Goal: Transaction & Acquisition: Purchase product/service

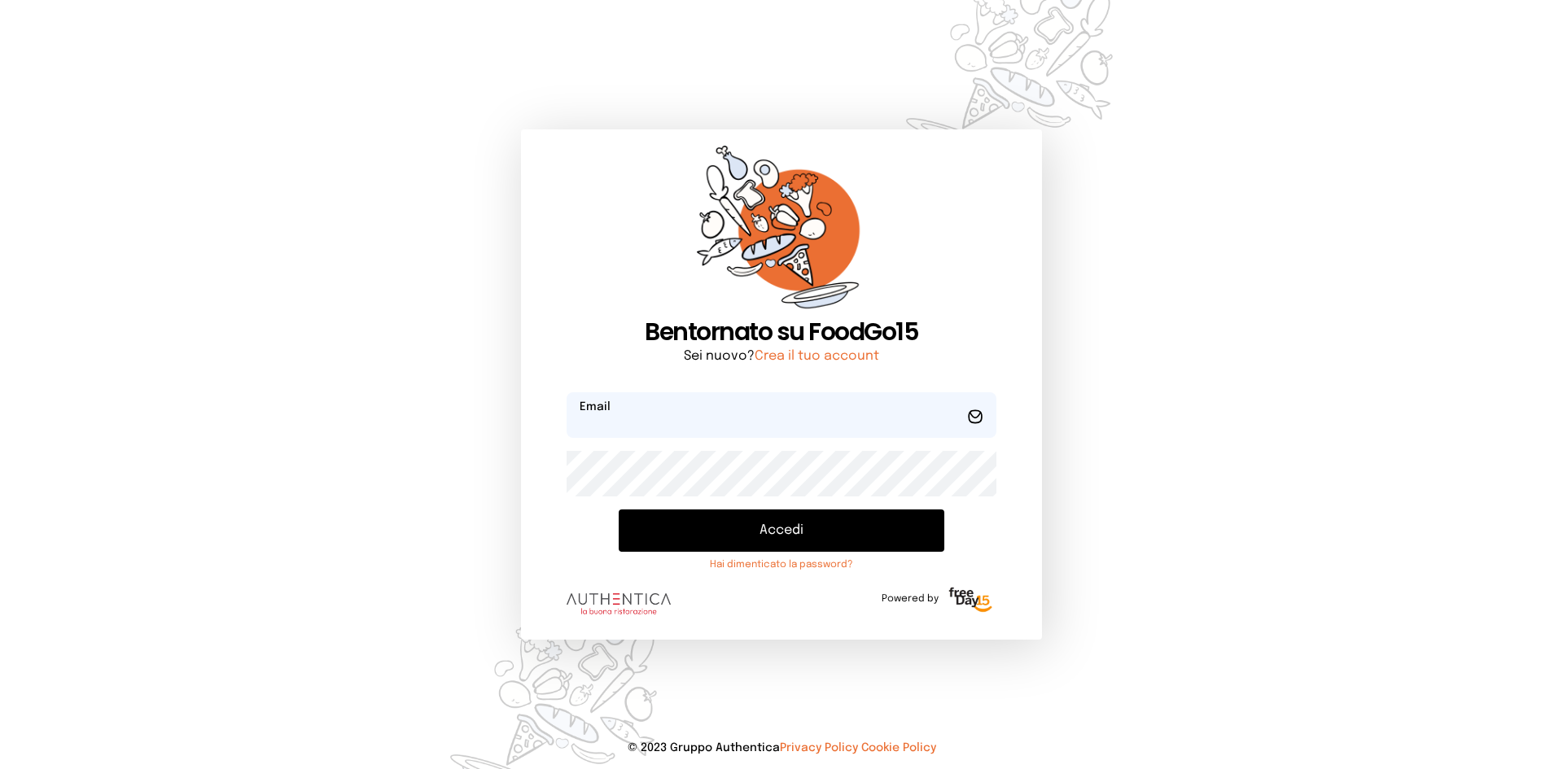
type input "**********"
click at [785, 530] on button "Accedi" at bounding box center [782, 531] width 326 height 42
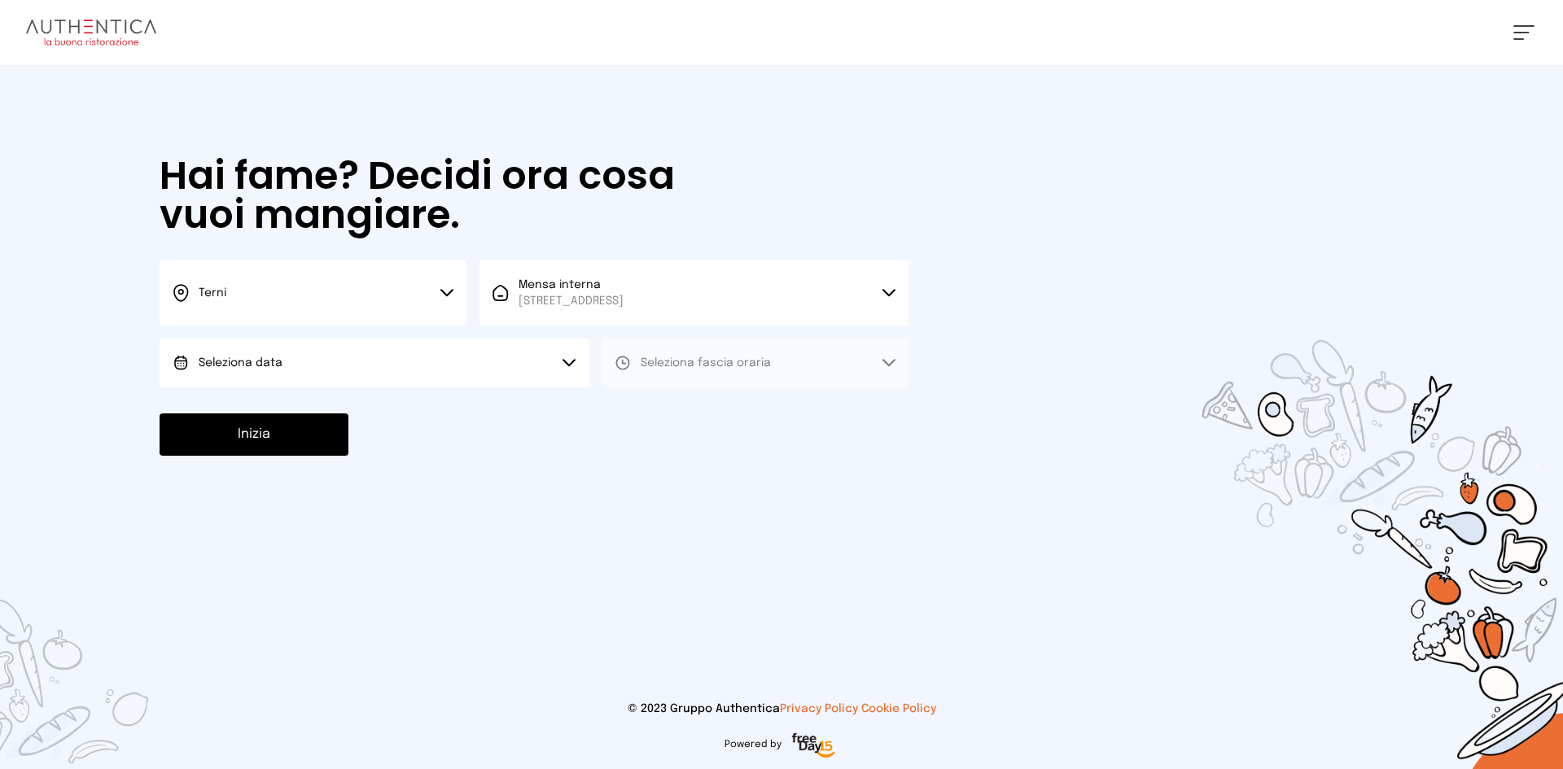
click at [272, 358] on span "Seleziona data" at bounding box center [241, 362] width 84 height 11
click at [284, 391] on li "[DATE], [DATE]" at bounding box center [374, 408] width 429 height 42
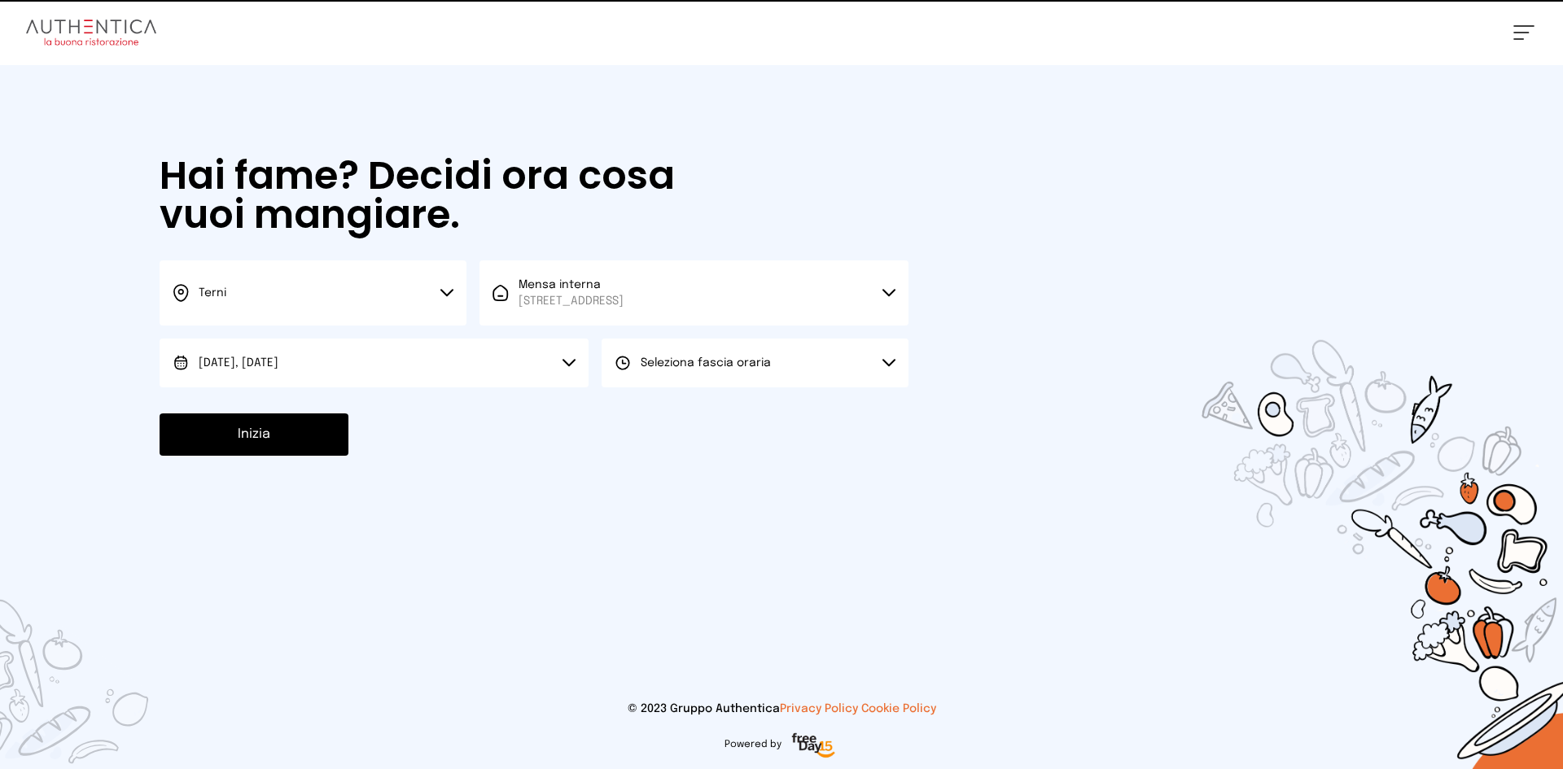
click at [824, 363] on button "Seleziona fascia oraria" at bounding box center [755, 363] width 307 height 49
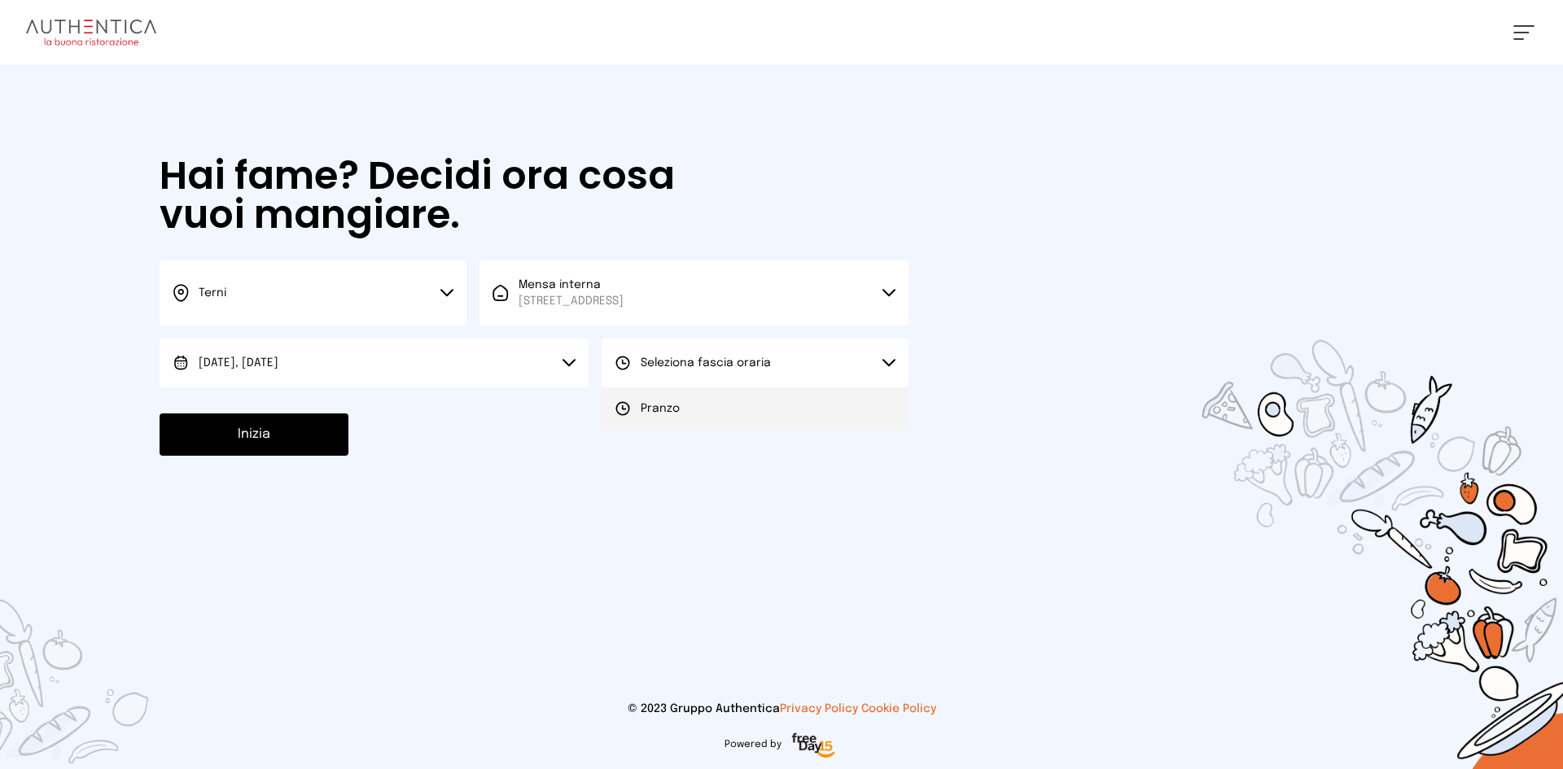
click at [794, 407] on li "Pranzo" at bounding box center [755, 408] width 307 height 42
click at [256, 450] on button "Inizia" at bounding box center [254, 435] width 189 height 42
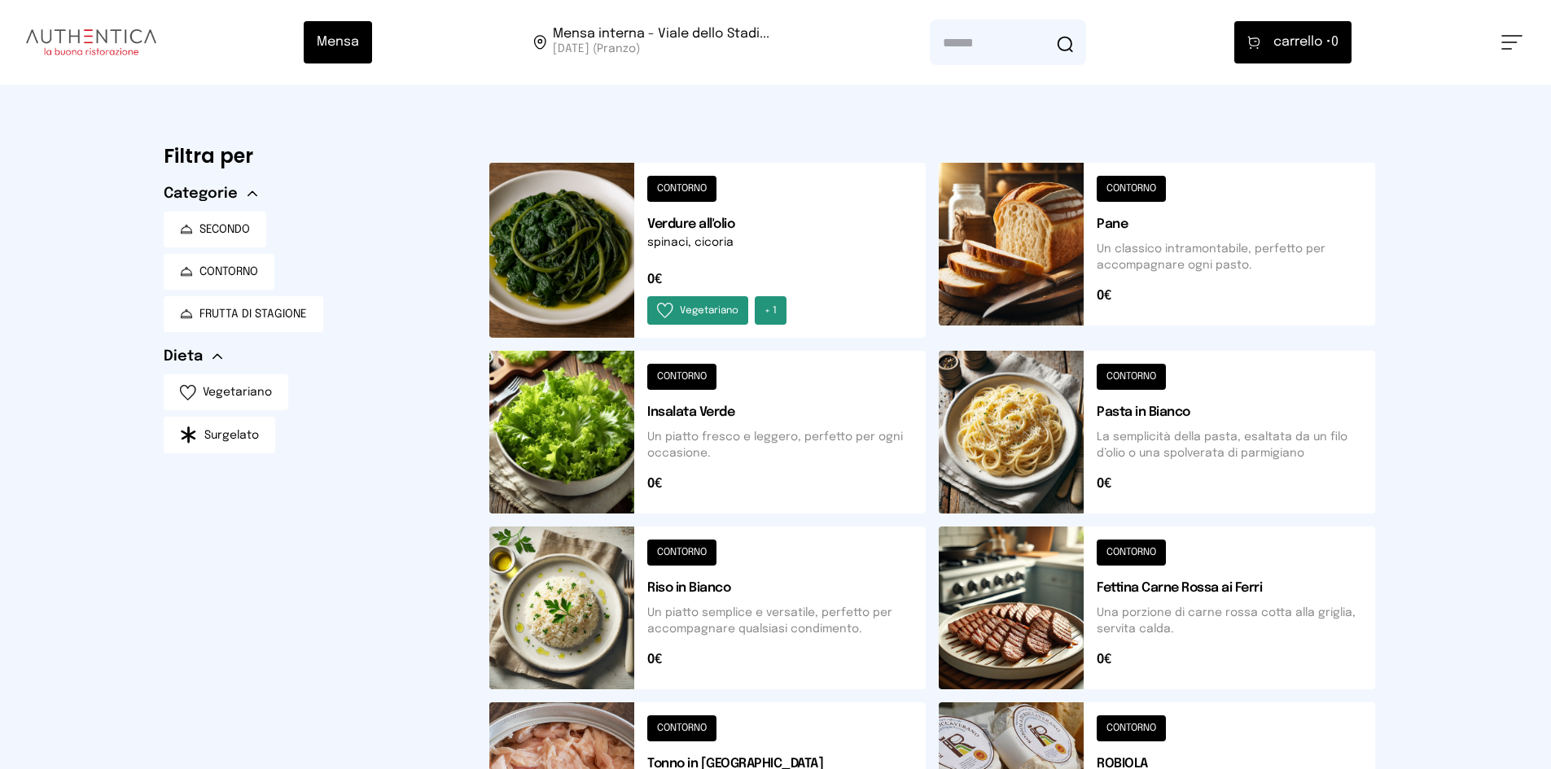
click at [1035, 222] on button at bounding box center [1157, 250] width 436 height 175
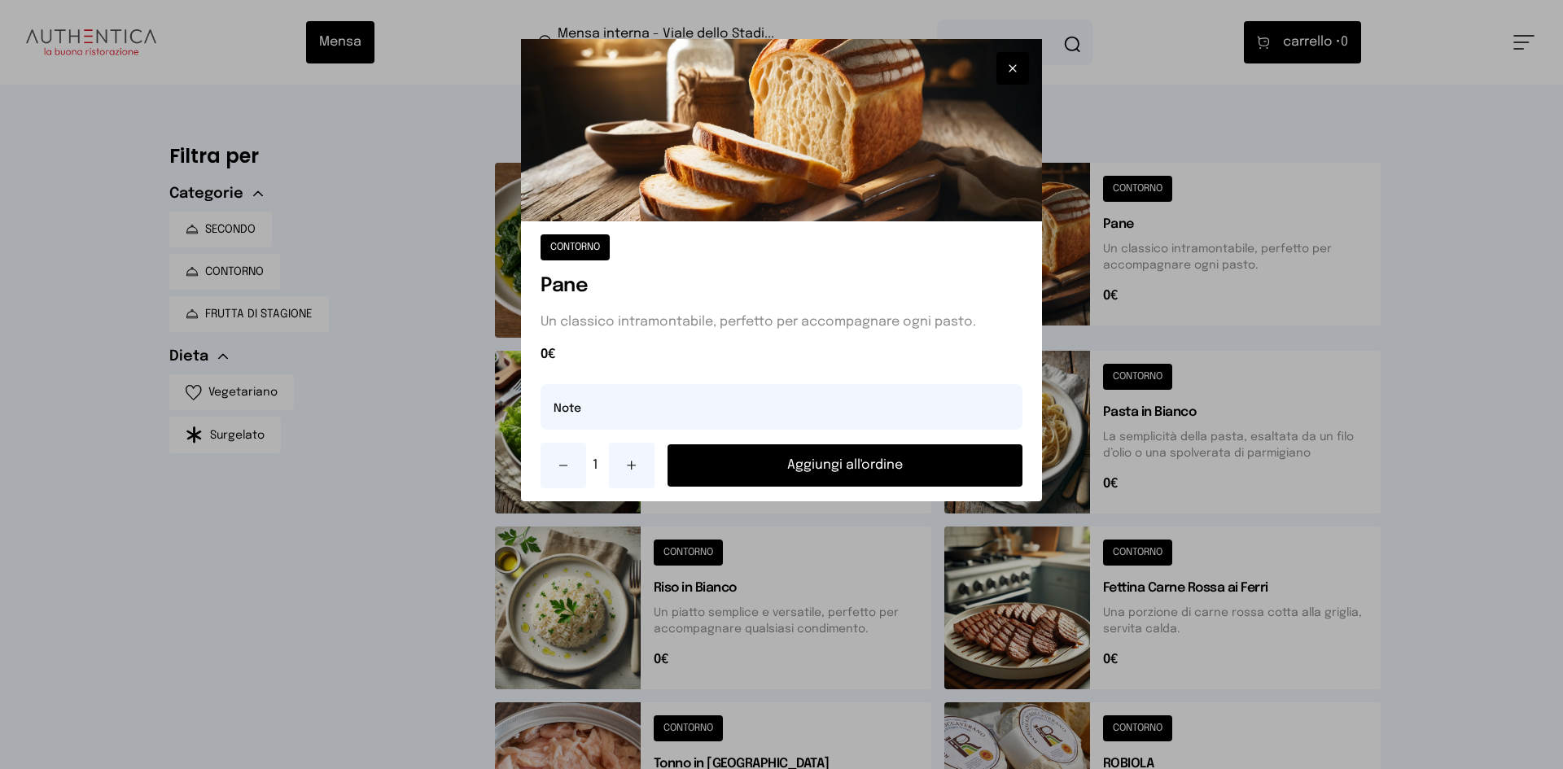
click at [860, 457] on button "Aggiungi all'ordine" at bounding box center [844, 465] width 355 height 42
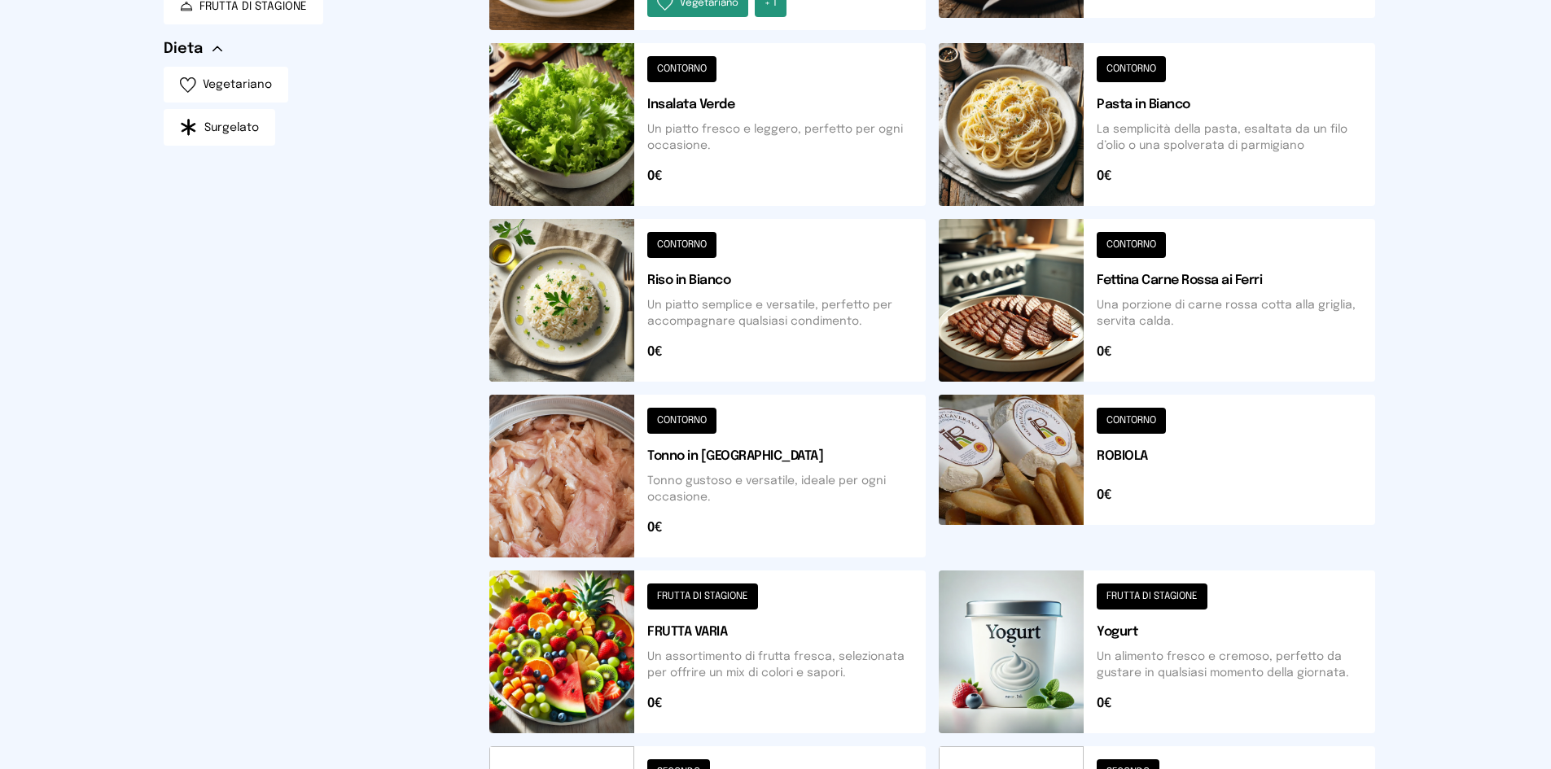
scroll to position [326, 0]
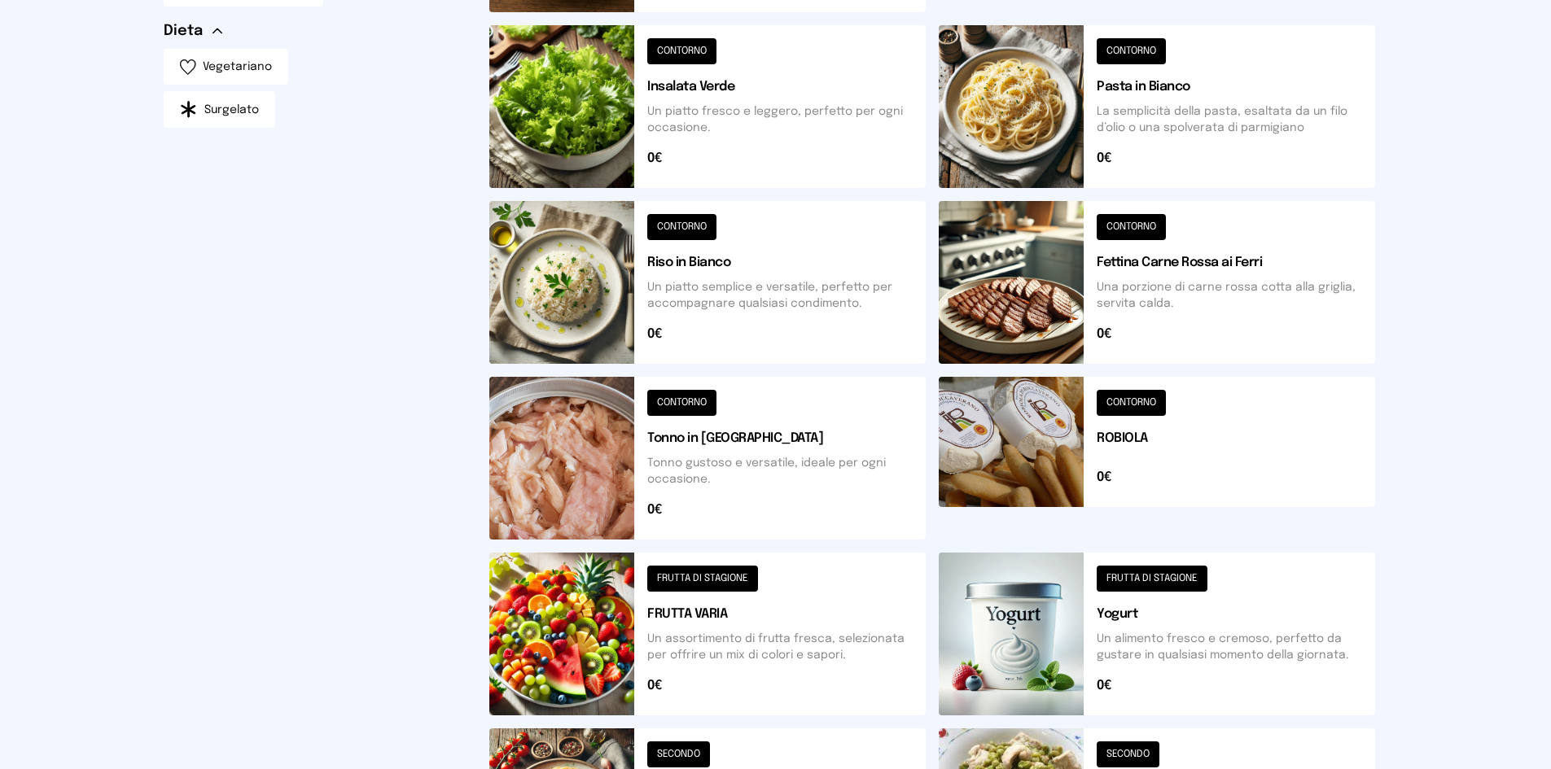
click at [519, 417] on button at bounding box center [707, 458] width 436 height 163
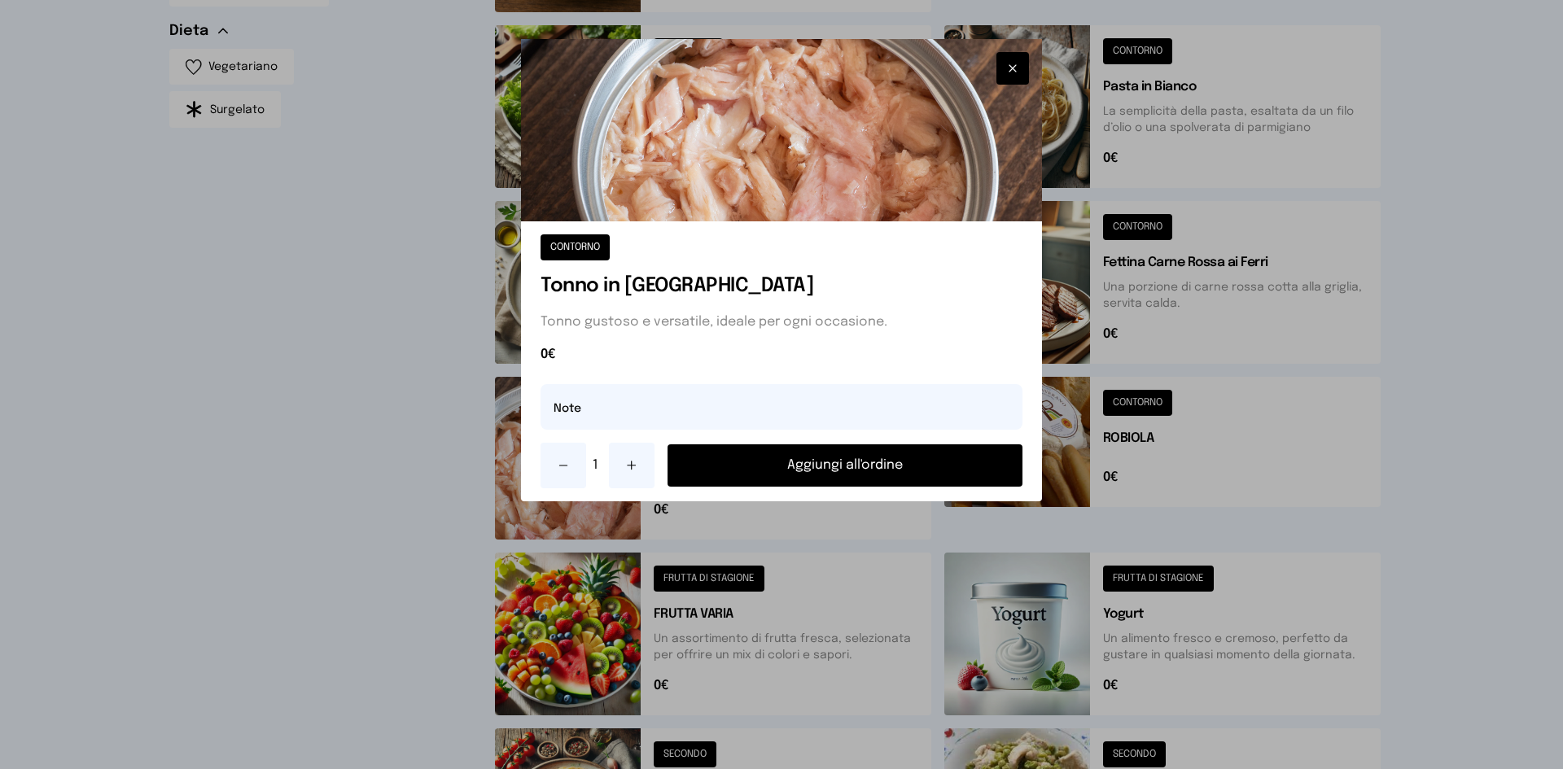
click at [784, 461] on button "Aggiungi all'ordine" at bounding box center [844, 465] width 355 height 42
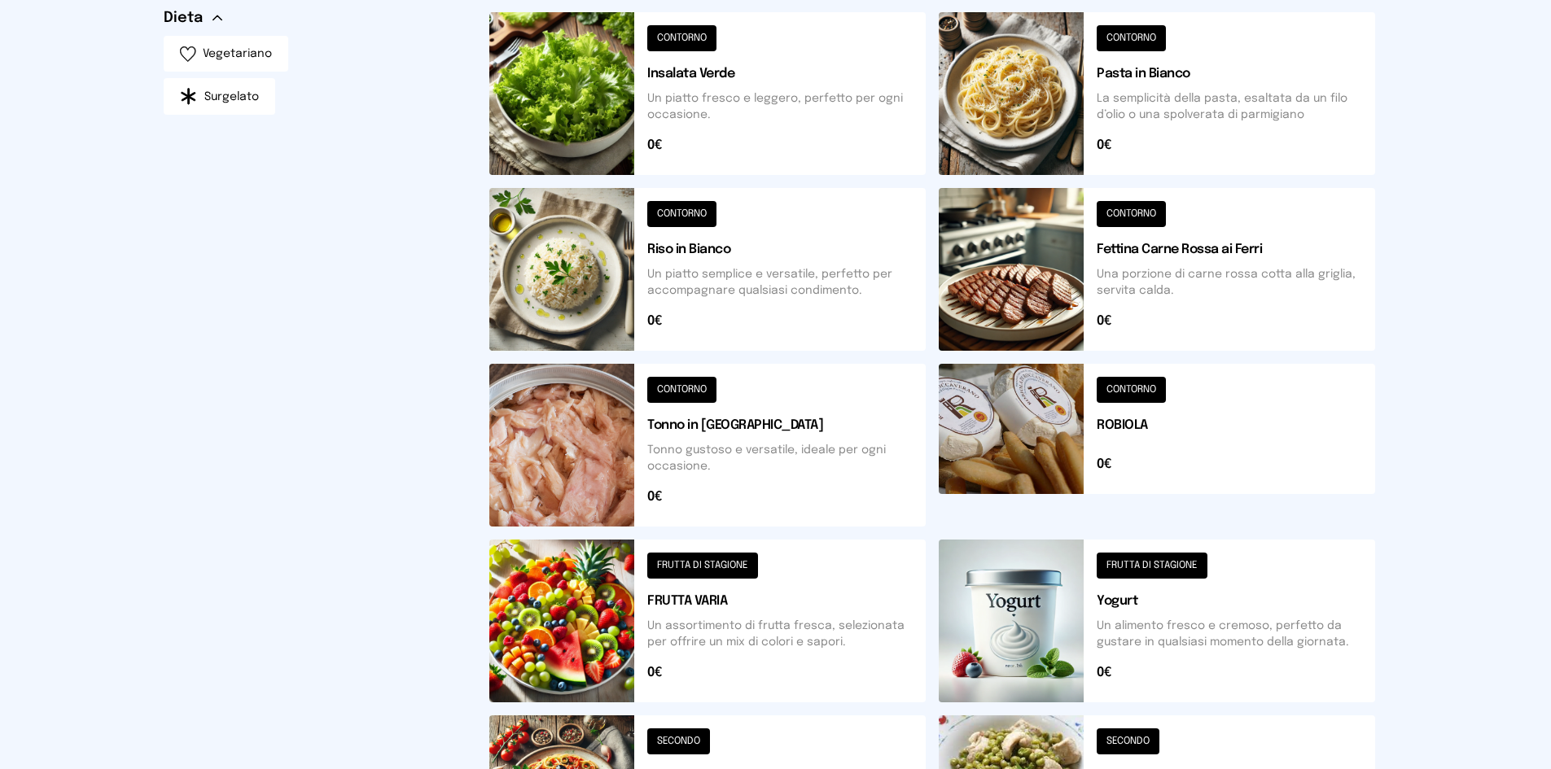
scroll to position [248, 0]
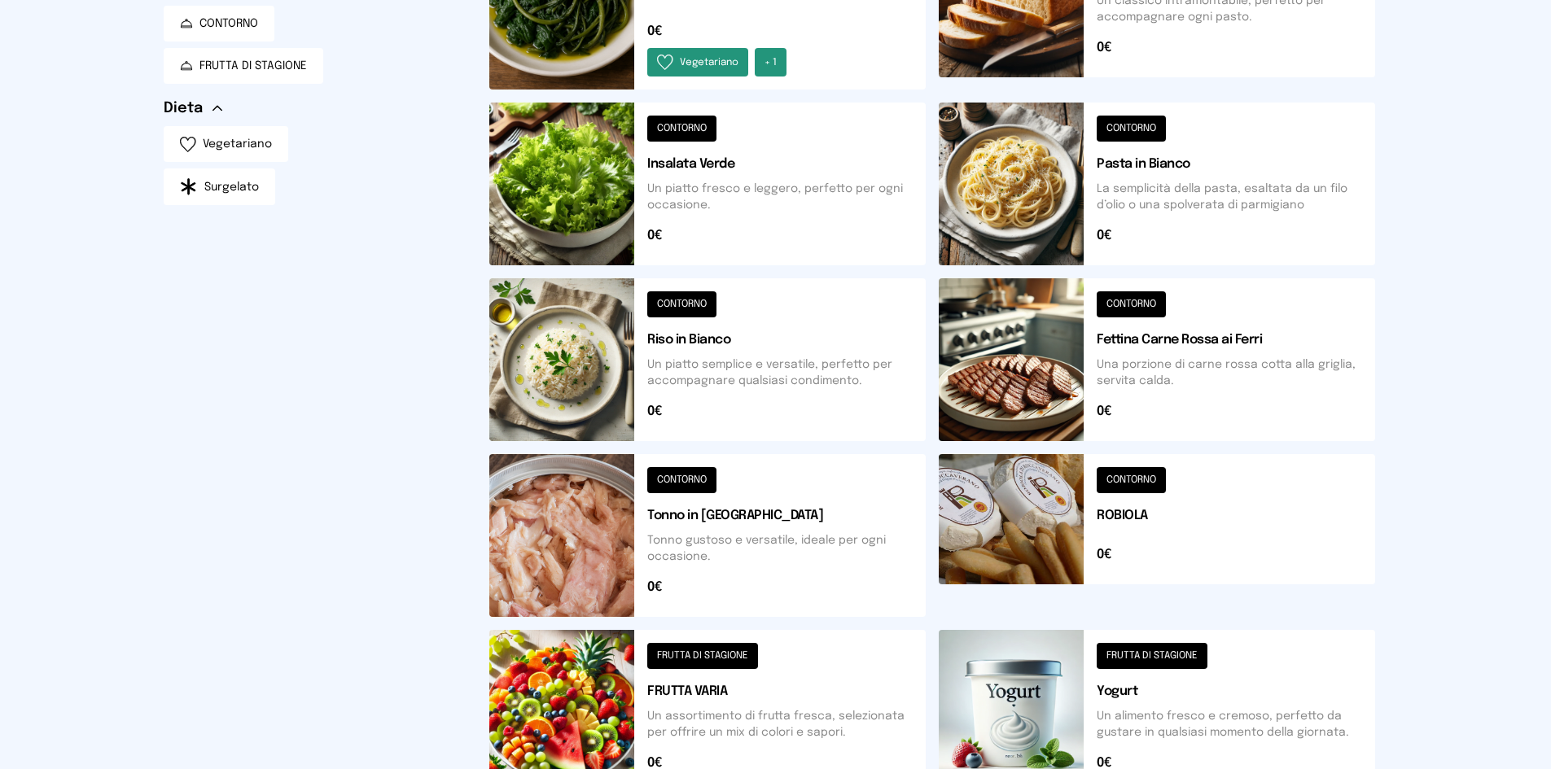
click at [545, 392] on button at bounding box center [707, 359] width 436 height 163
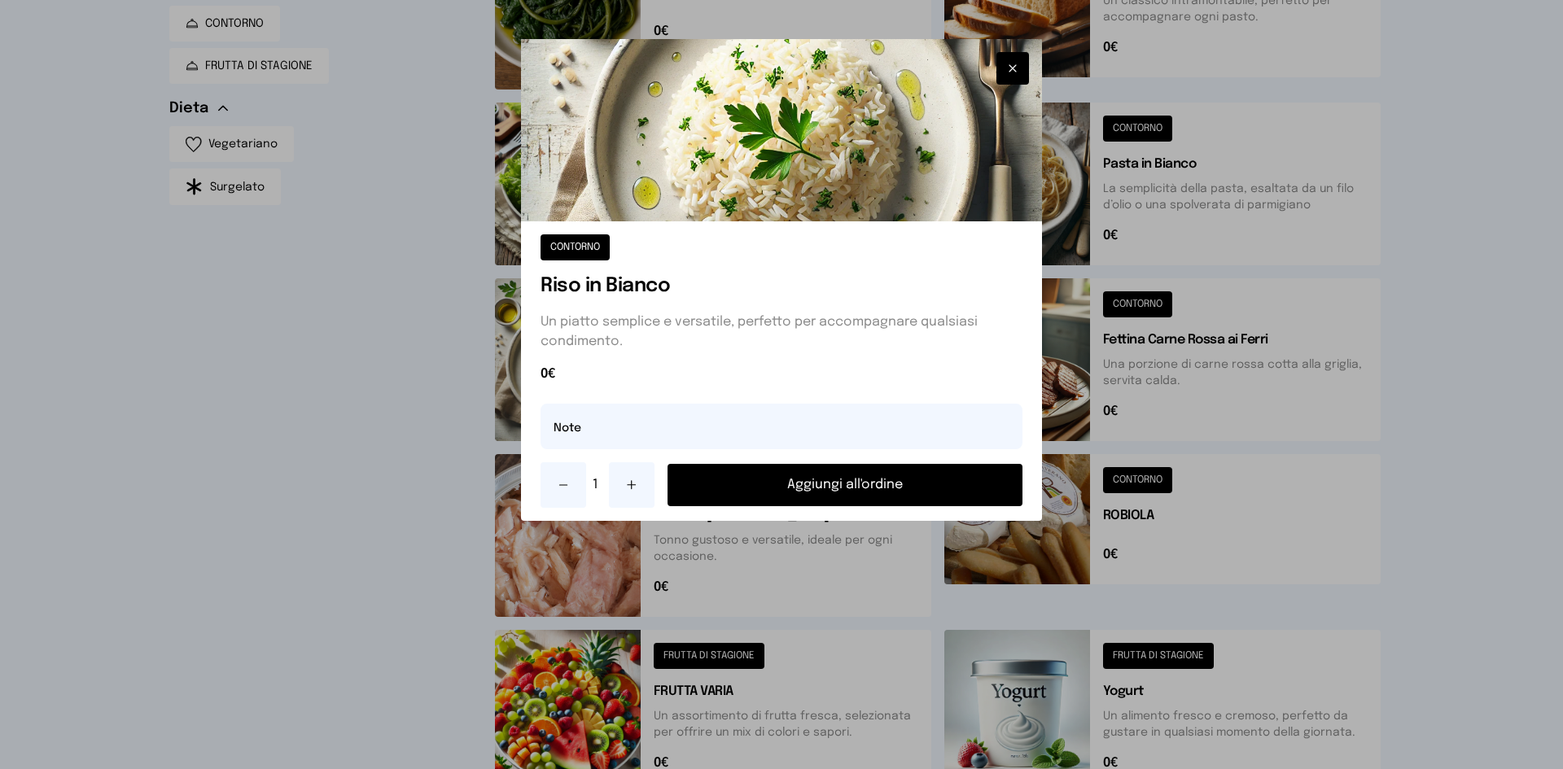
click at [929, 477] on button "Aggiungi all'ordine" at bounding box center [844, 485] width 355 height 42
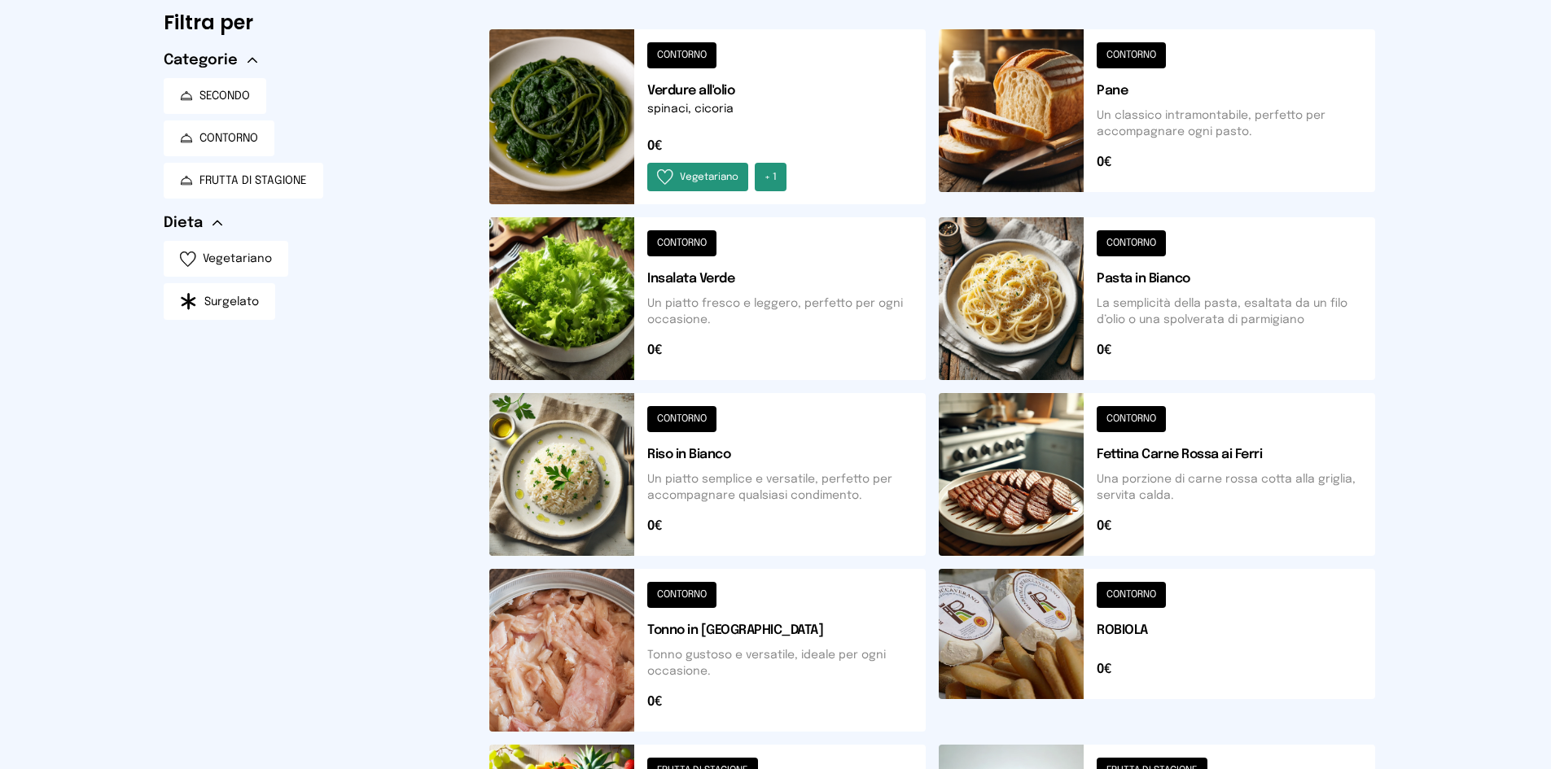
scroll to position [0, 0]
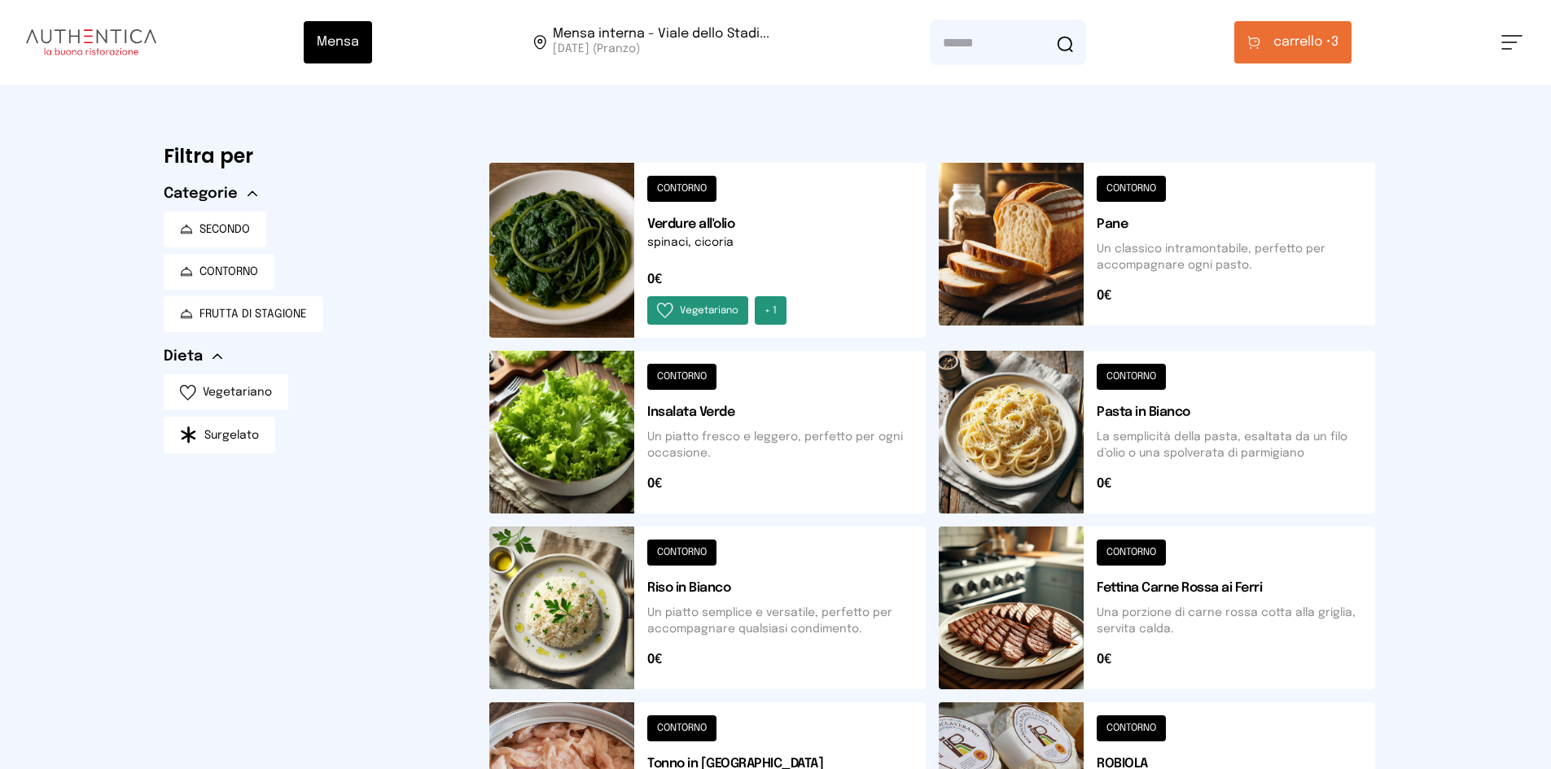
click at [1337, 53] on button "carrello • 3" at bounding box center [1292, 42] width 117 height 42
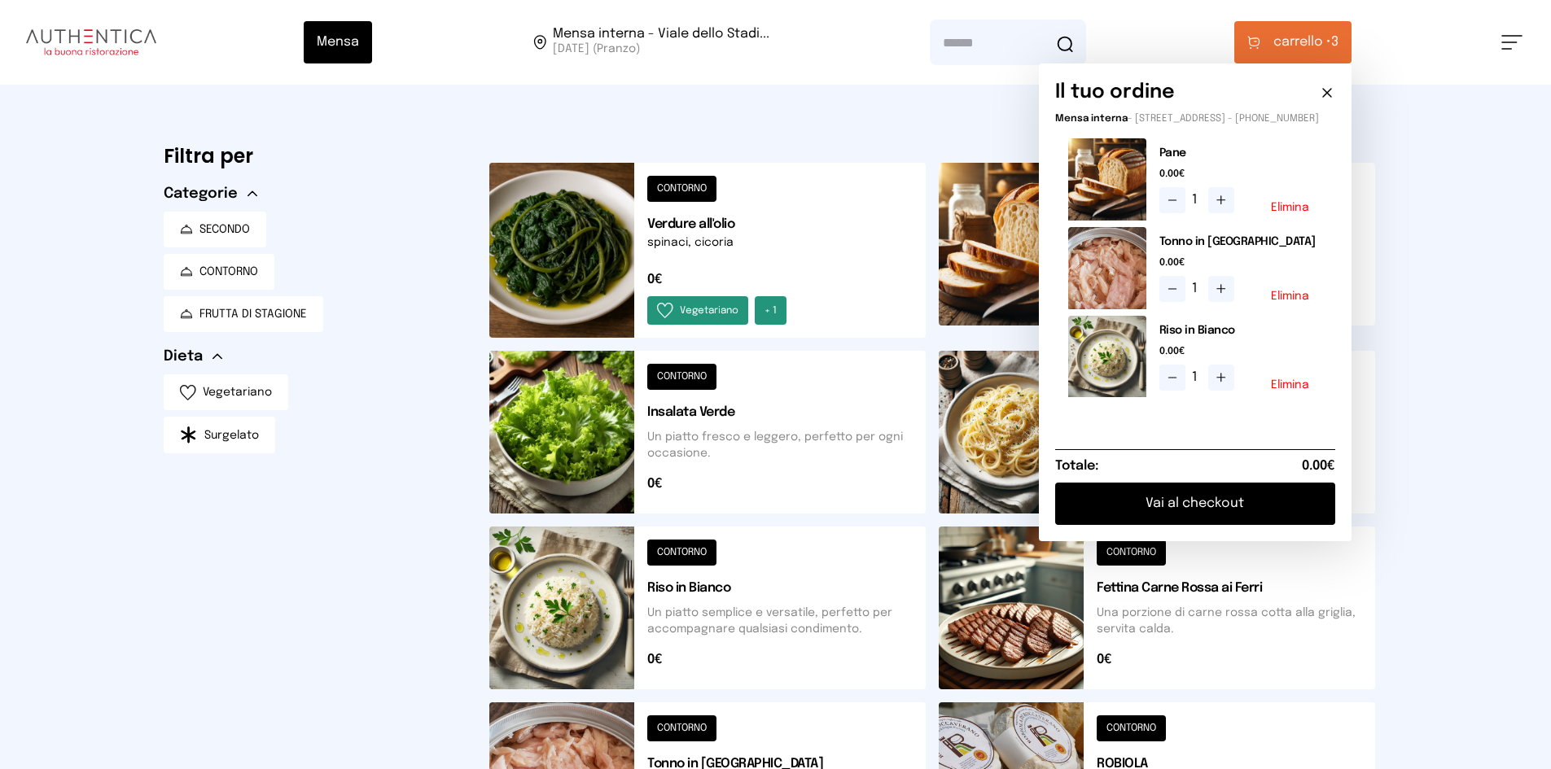
click at [970, 584] on button at bounding box center [1157, 608] width 436 height 163
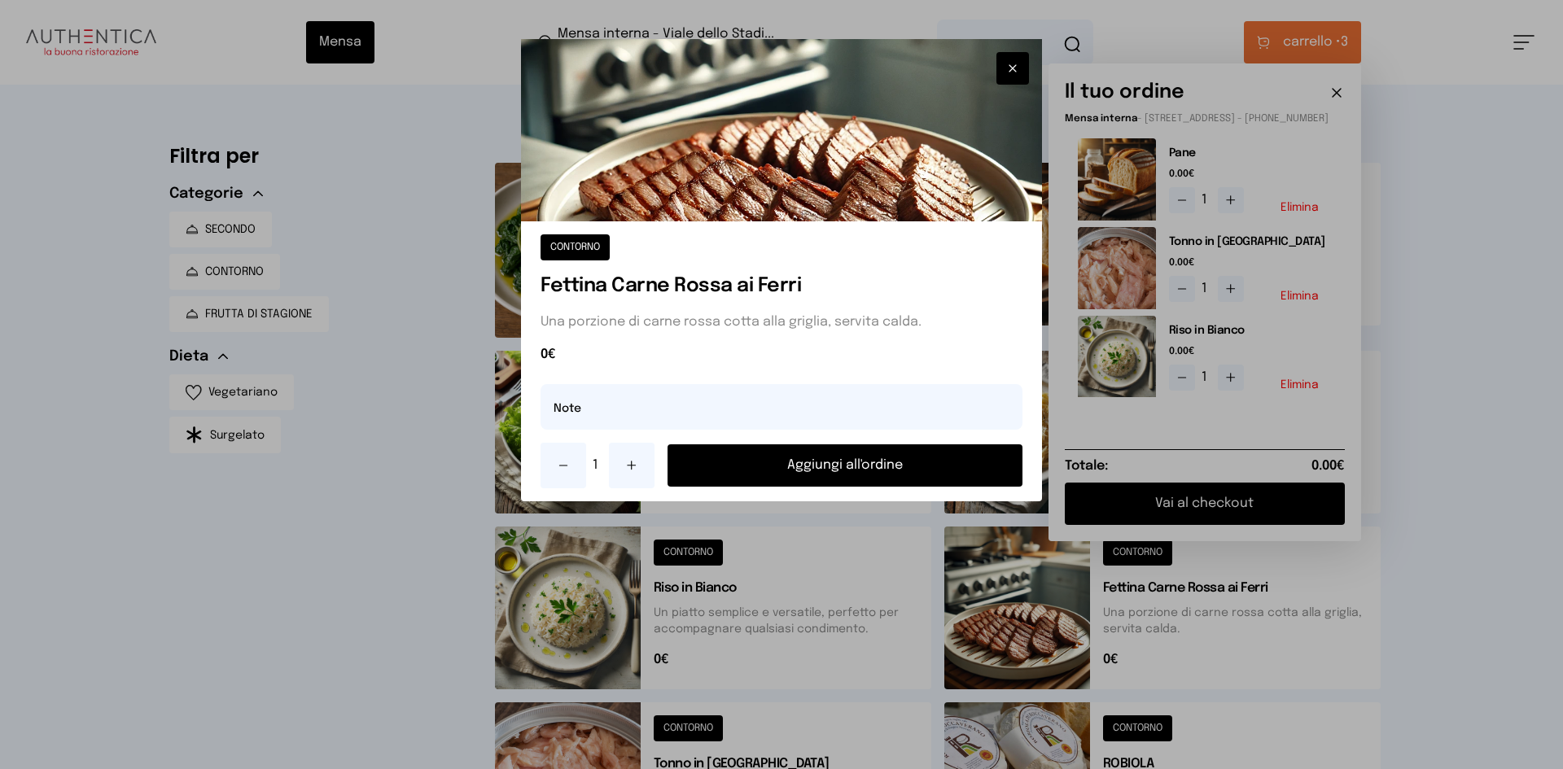
click at [905, 476] on button "Aggiungi all'ordine" at bounding box center [844, 465] width 355 height 42
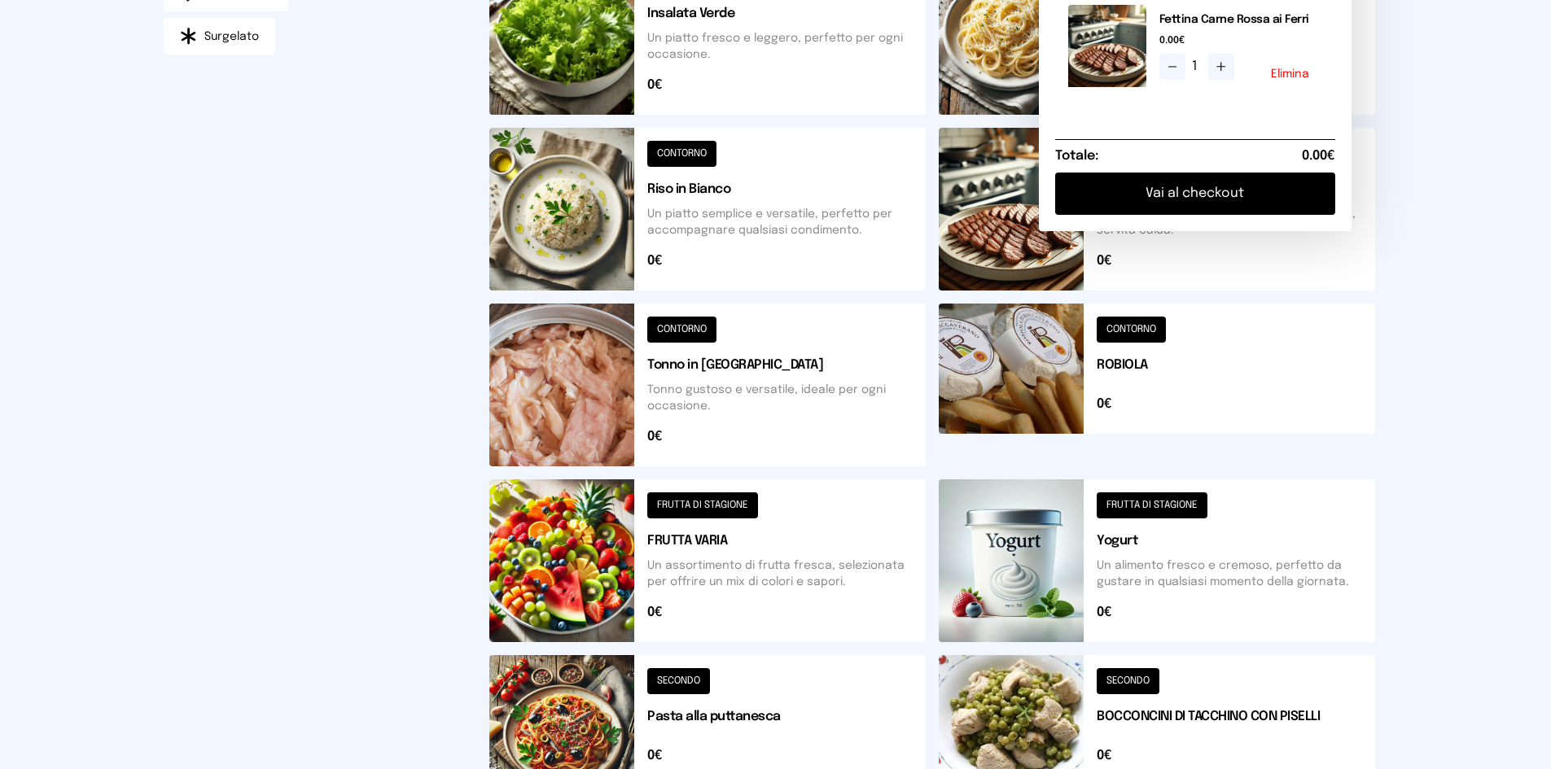
scroll to position [167, 0]
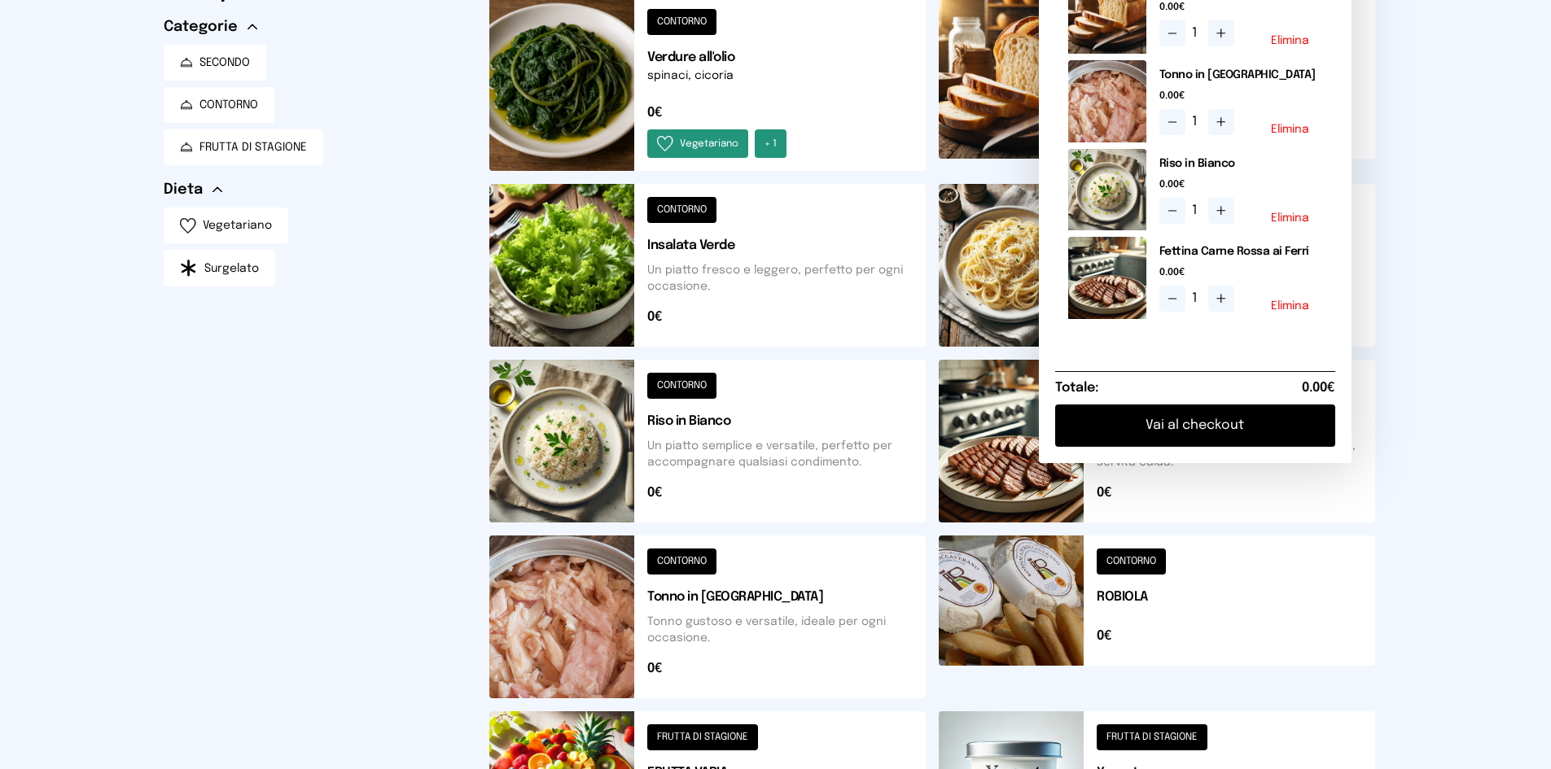
click at [1232, 436] on button "Vai al checkout" at bounding box center [1195, 426] width 280 height 42
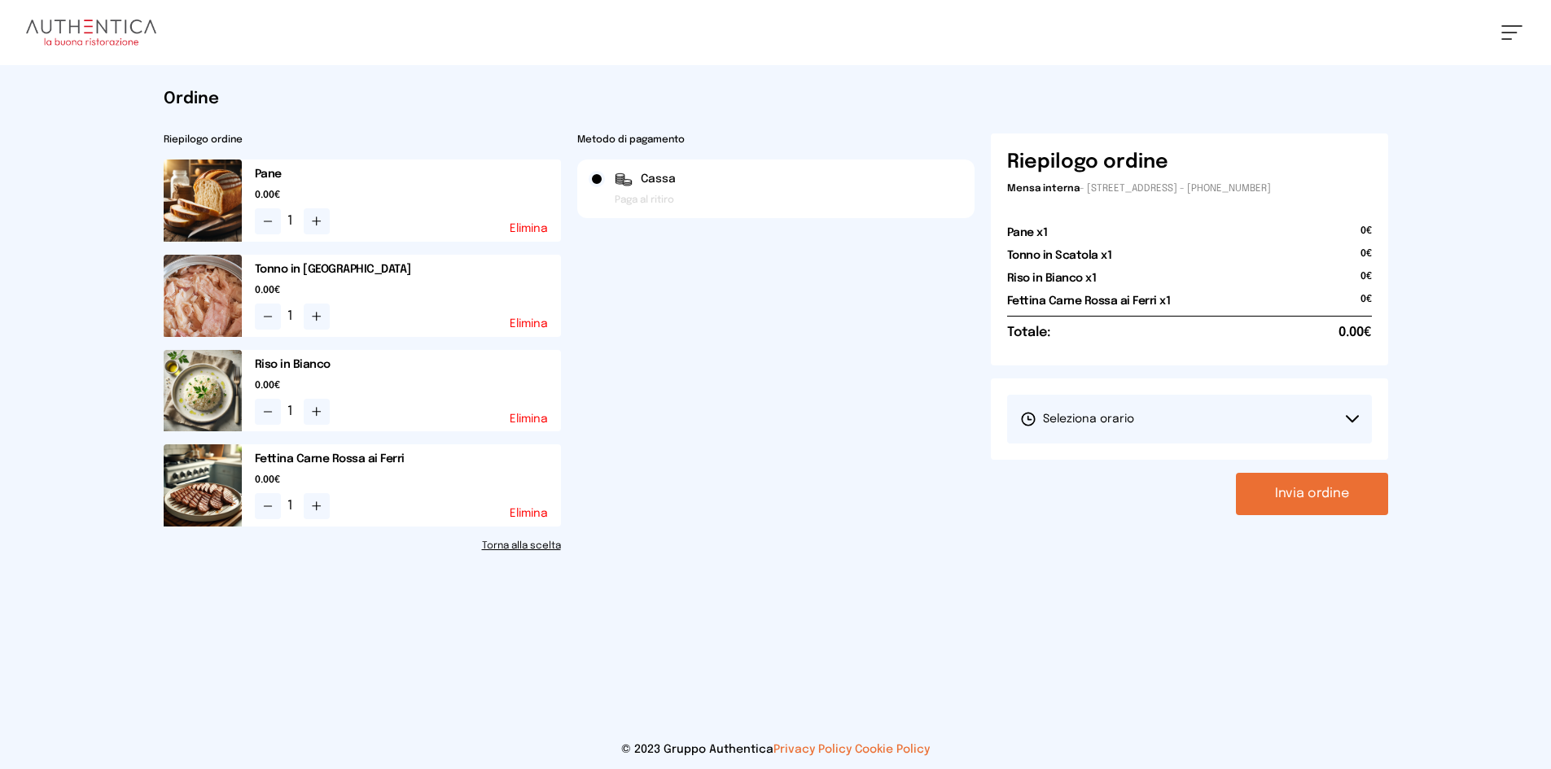
click at [1262, 439] on button "Seleziona orario" at bounding box center [1189, 419] width 365 height 49
click at [1123, 481] on li "1° Turno (13:00 - 15:00)" at bounding box center [1189, 465] width 365 height 42
click at [1263, 492] on button "Invia ordine" at bounding box center [1312, 494] width 152 height 42
